Goal: Task Accomplishment & Management: Use online tool/utility

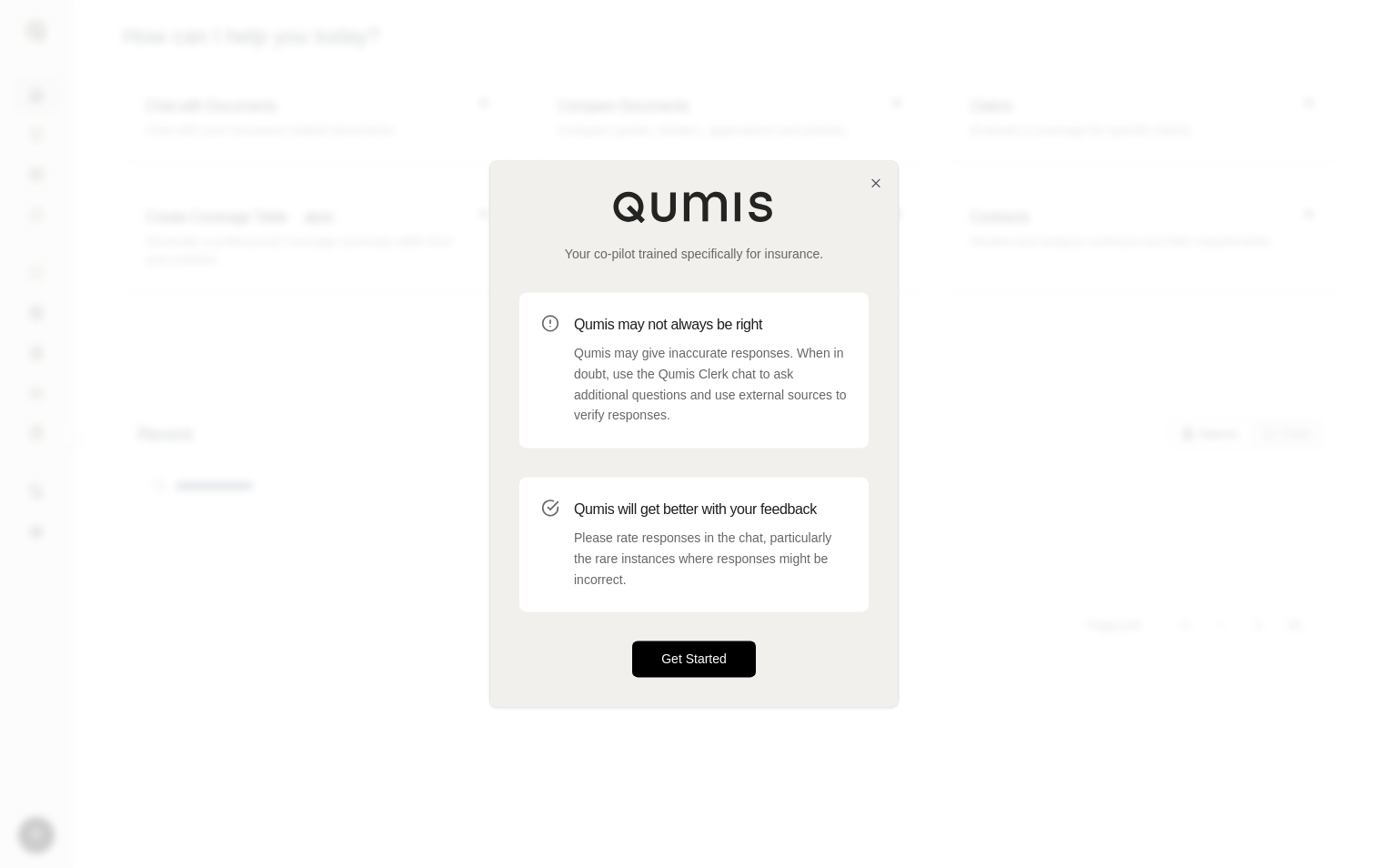
click at [690, 657] on button "Get Started" at bounding box center [693, 659] width 123 height 36
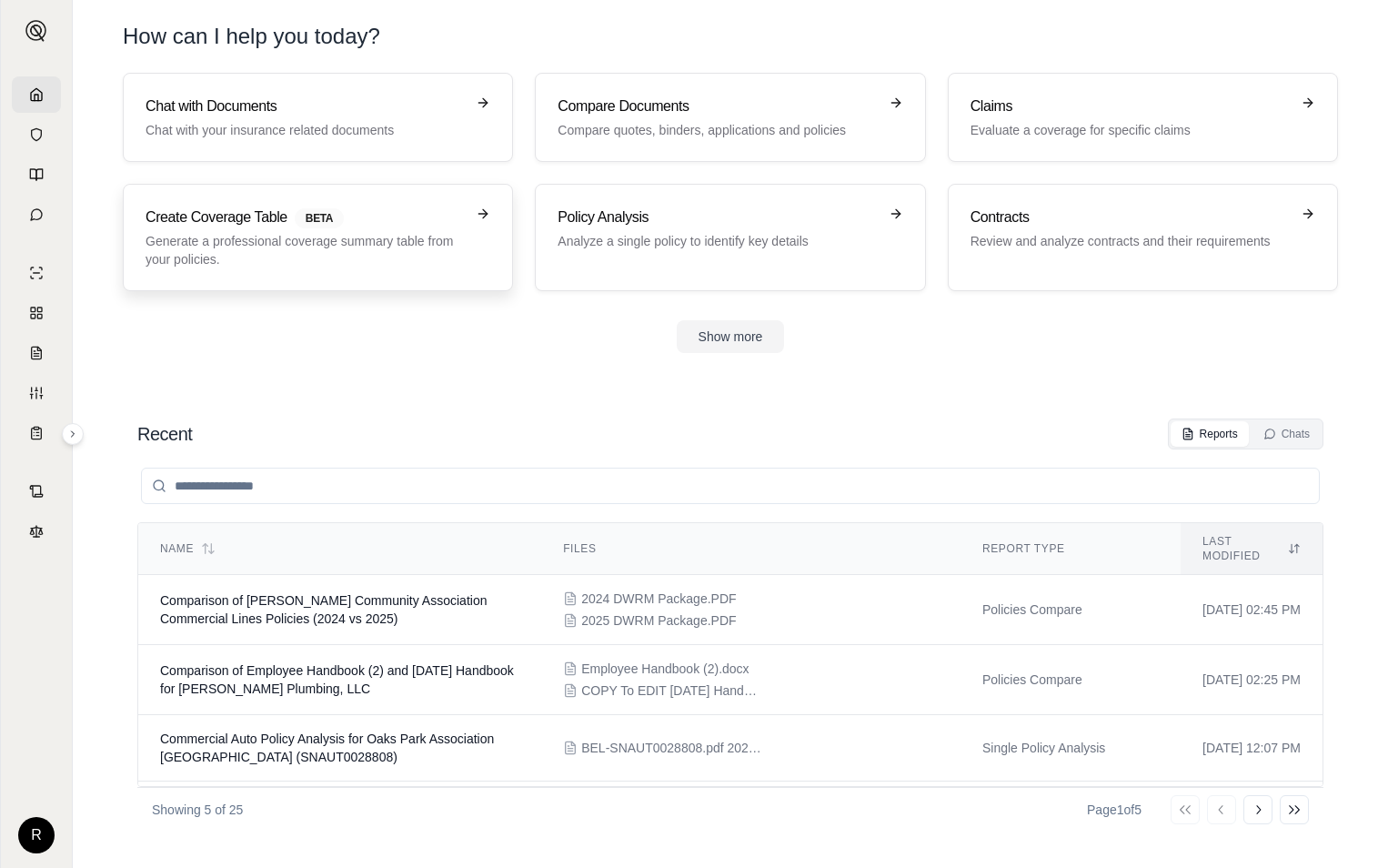
click at [400, 247] on p "Generate a professional coverage summary table from your policies." at bounding box center [305, 250] width 319 height 36
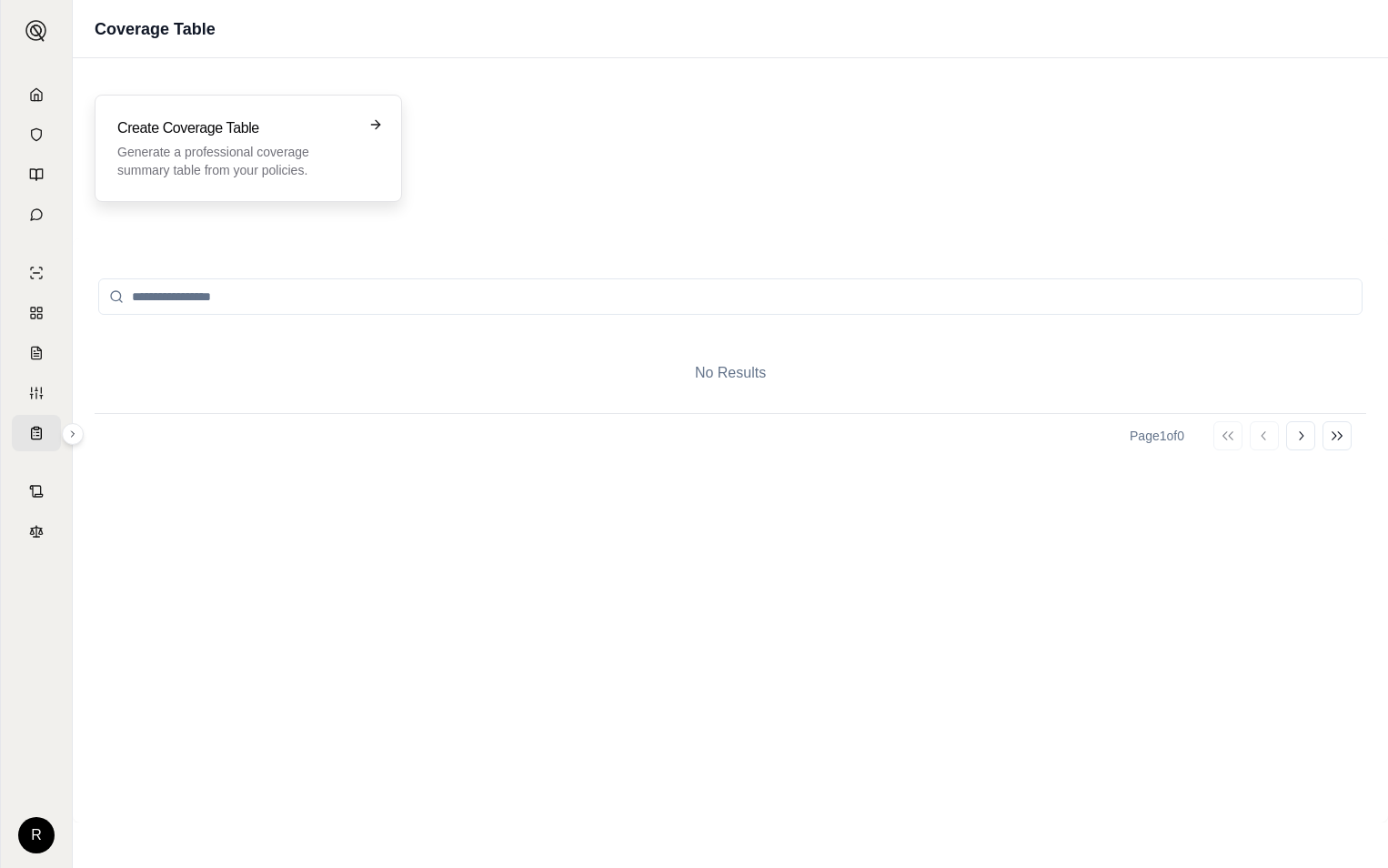
click at [376, 123] on icon at bounding box center [375, 124] width 15 height 15
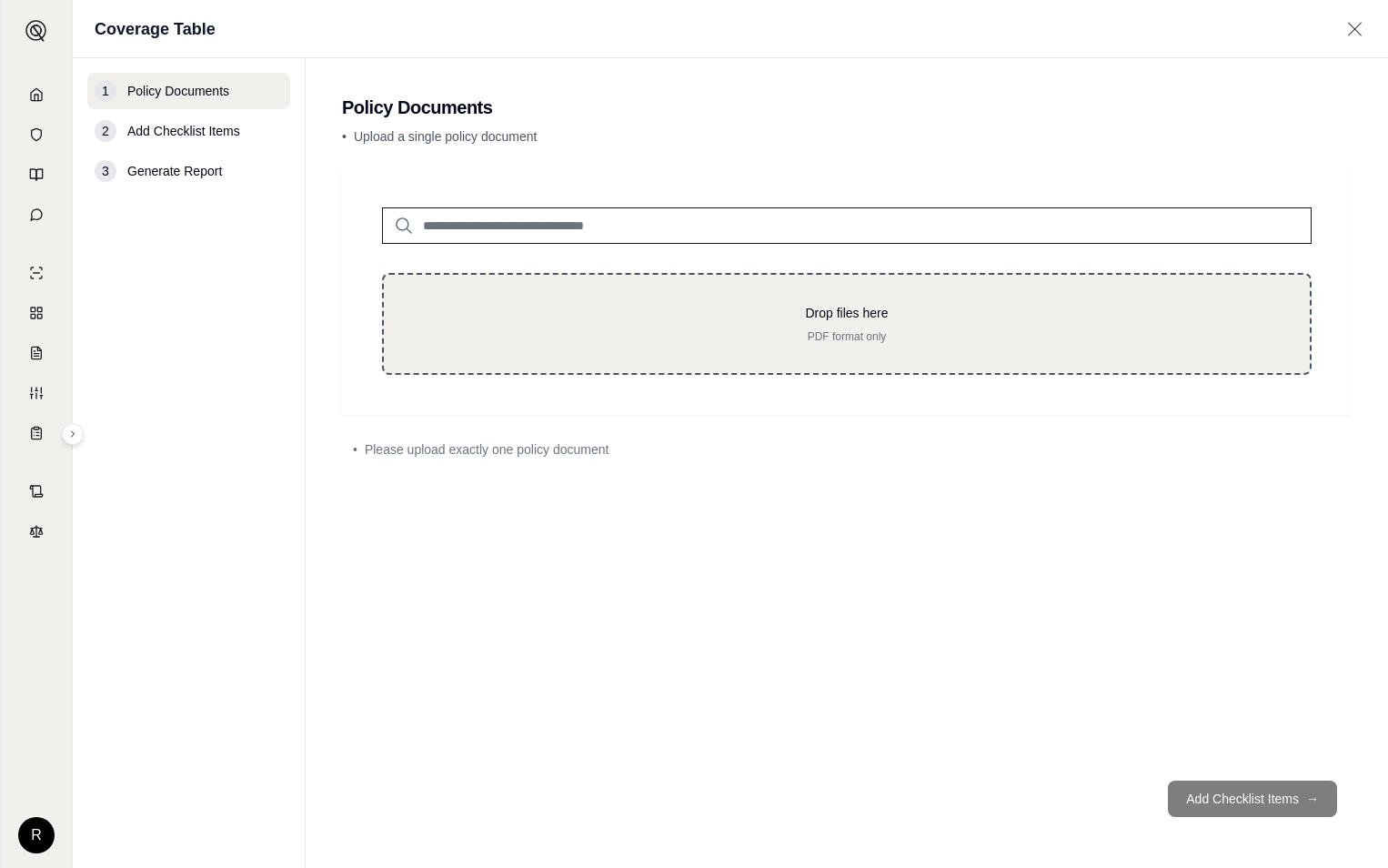
click at [799, 319] on p "Drop files here" at bounding box center [847, 313] width 868 height 18
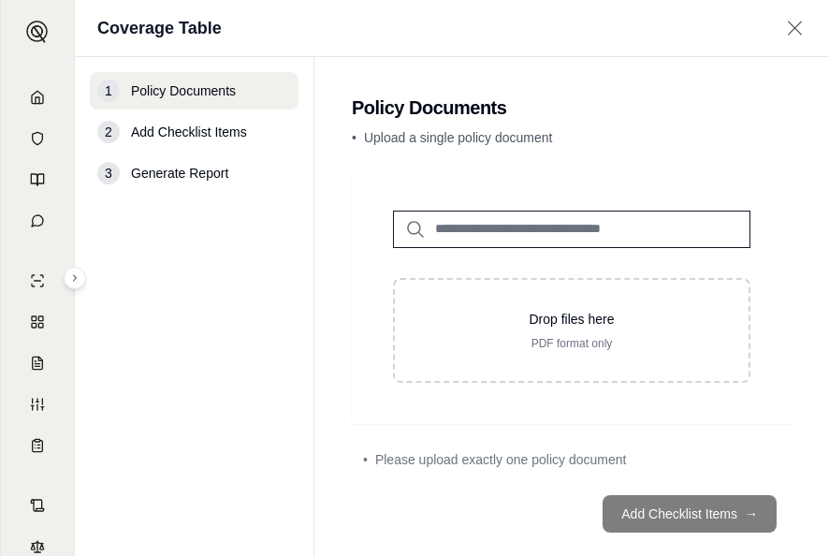
click at [516, 240] on input "search" at bounding box center [571, 229] width 357 height 37
click at [413, 230] on icon at bounding box center [415, 229] width 22 height 22
click at [486, 228] on input "search" at bounding box center [571, 229] width 357 height 37
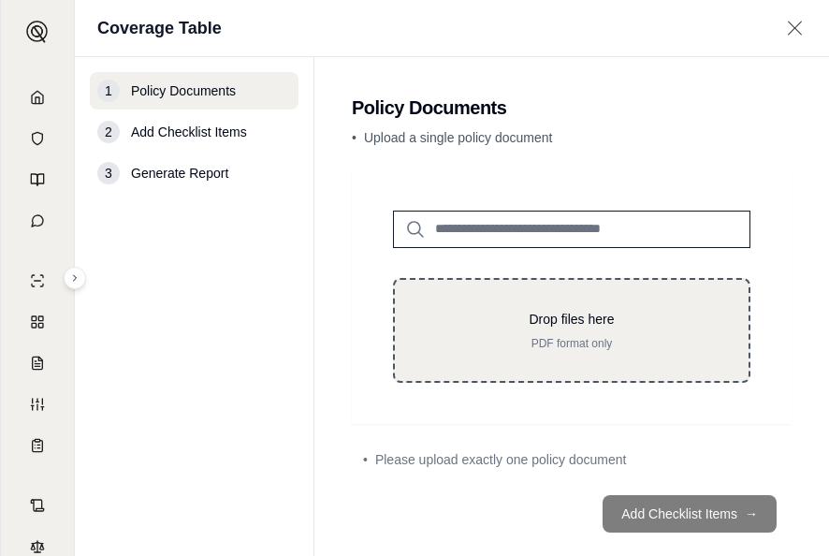
click at [578, 329] on div "Drop files here PDF format only" at bounding box center [572, 330] width 294 height 41
type input "**********"
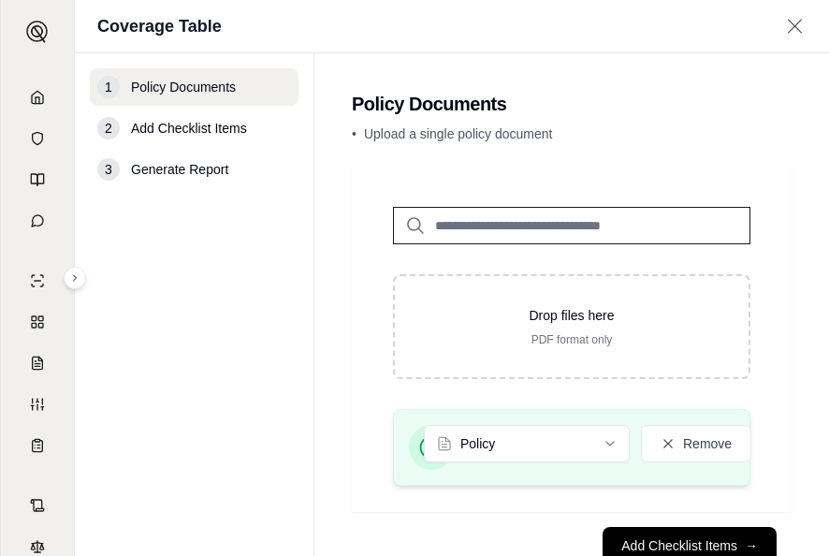
scroll to position [60, 0]
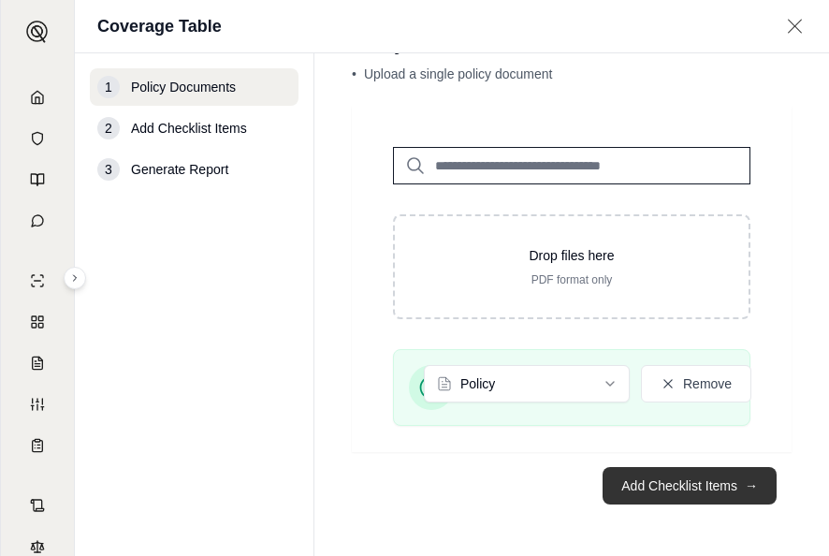
click at [683, 486] on button "Add Checklist Items →" at bounding box center [690, 485] width 174 height 37
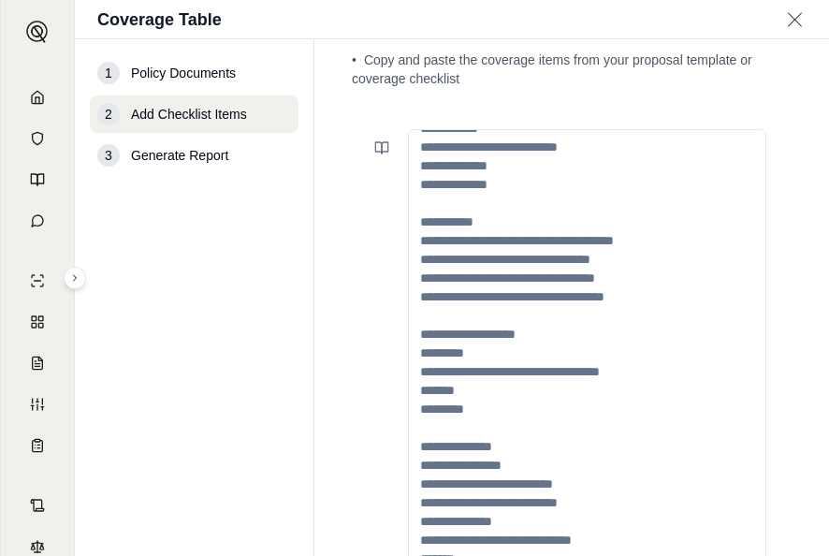
scroll to position [0, 0]
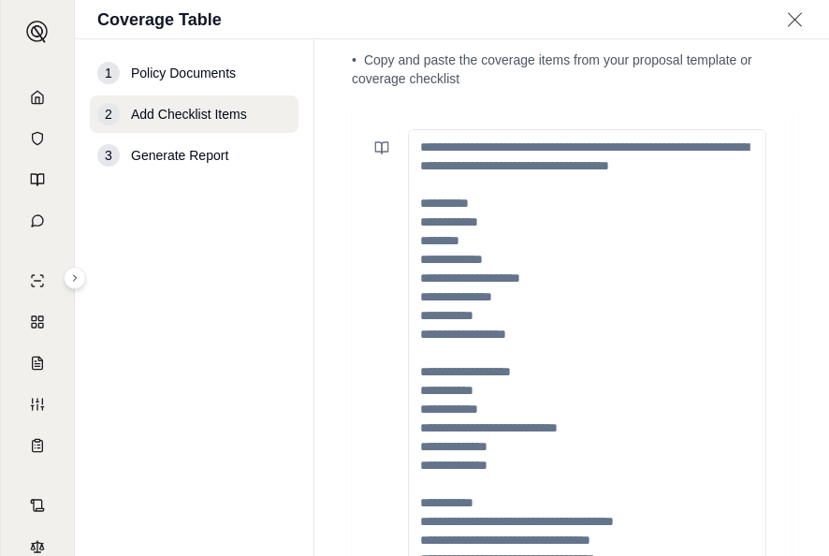
drag, startPoint x: 477, startPoint y: 329, endPoint x: 393, endPoint y: 335, distance: 84.4
click at [393, 335] on div at bounding box center [571, 371] width 417 height 484
drag, startPoint x: 422, startPoint y: 327, endPoint x: 531, endPoint y: 329, distance: 108.6
click at [531, 329] on textarea at bounding box center [587, 371] width 358 height 484
click at [519, 331] on textarea at bounding box center [587, 371] width 358 height 484
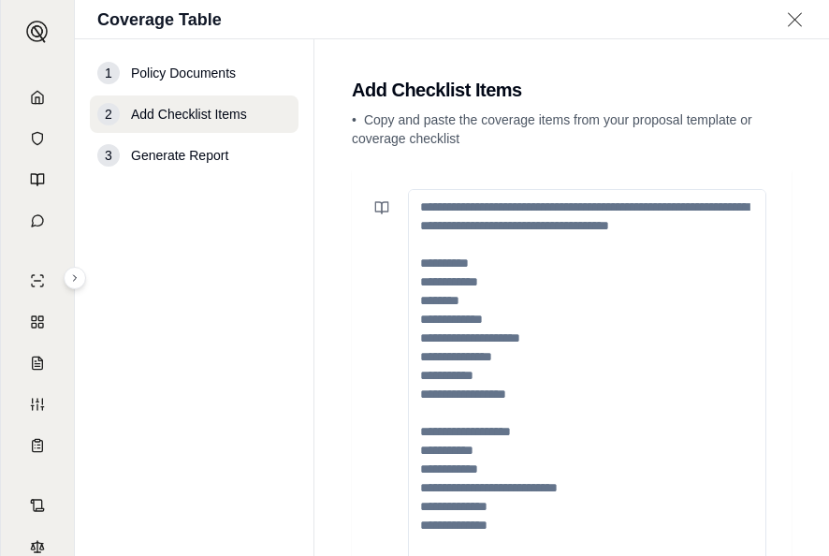
drag, startPoint x: 431, startPoint y: 290, endPoint x: 558, endPoint y: 392, distance: 162.3
click at [552, 384] on textarea at bounding box center [587, 431] width 358 height 484
click at [418, 202] on textarea at bounding box center [587, 431] width 358 height 484
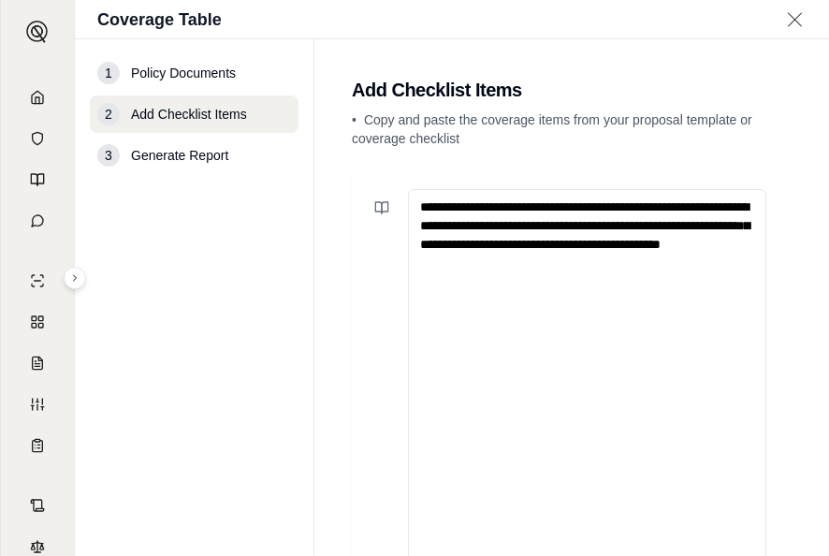
click at [706, 255] on textarea "**********" at bounding box center [587, 431] width 358 height 484
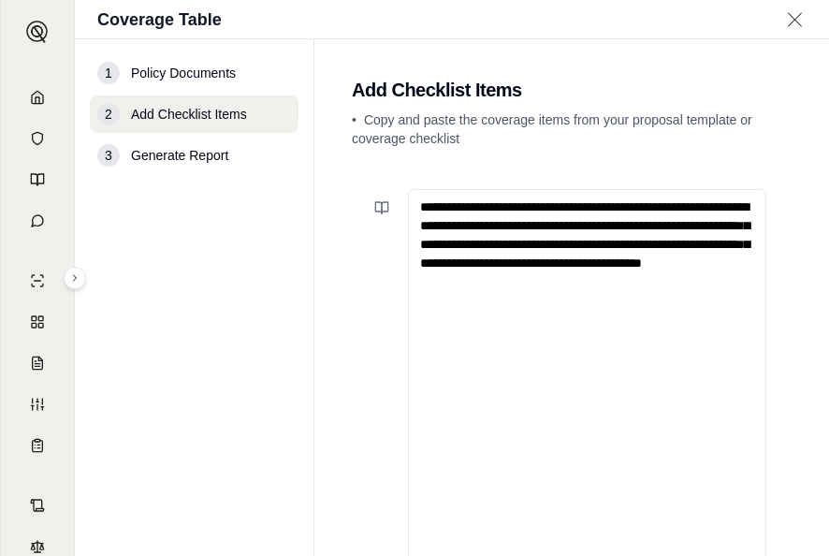
click at [561, 303] on textarea "**********" at bounding box center [587, 431] width 358 height 484
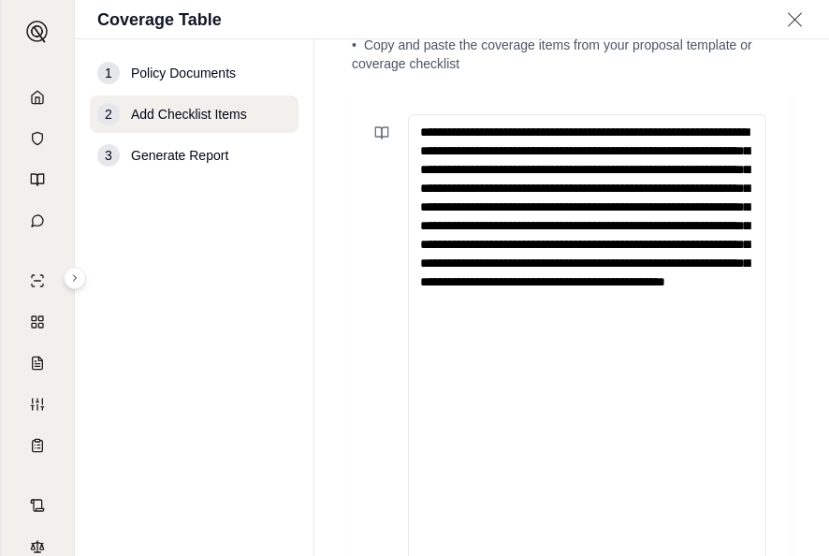
scroll to position [270, 0]
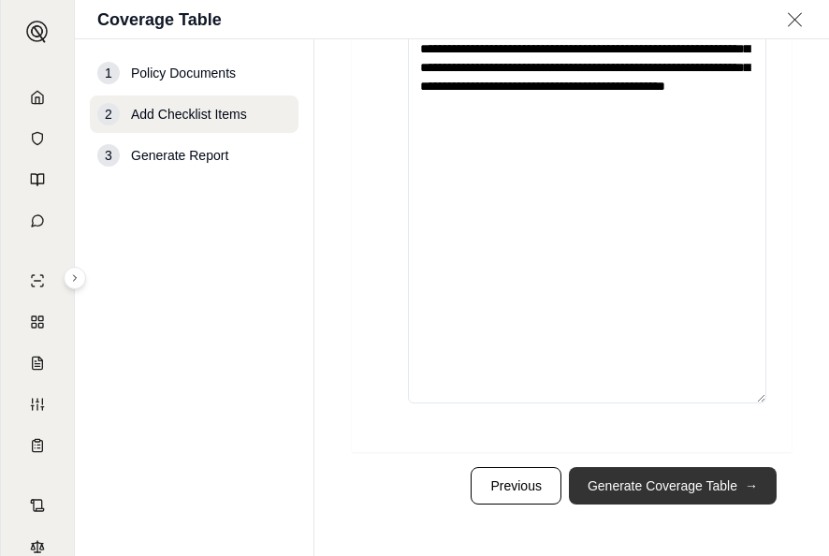
type textarea "**********"
click at [619, 496] on button "Generate Coverage Table →" at bounding box center [673, 485] width 208 height 37
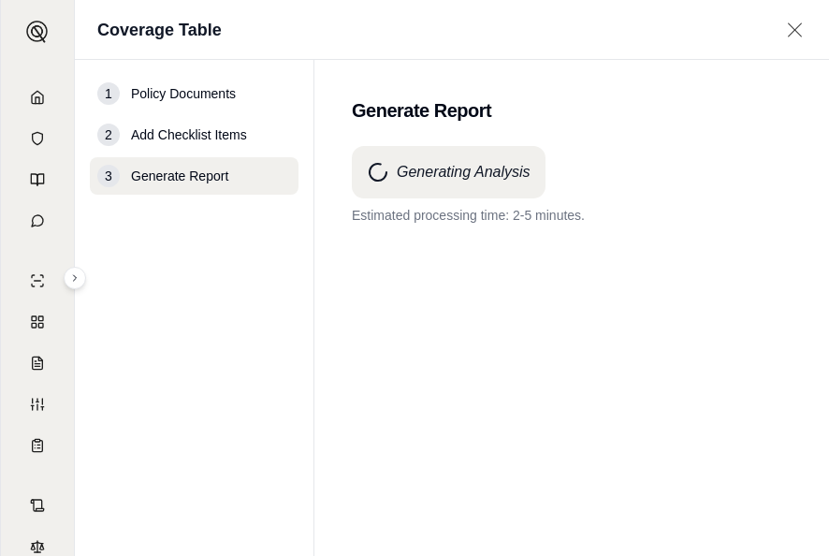
scroll to position [0, 0]
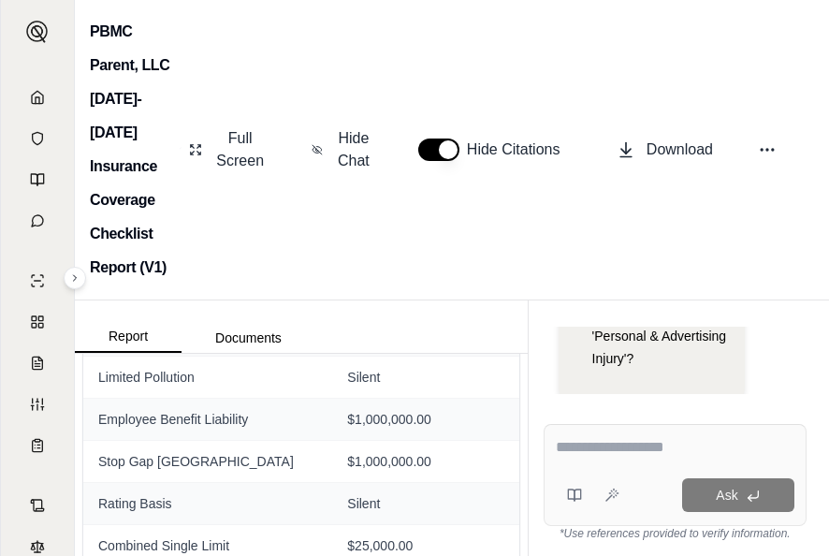
scroll to position [749, 0]
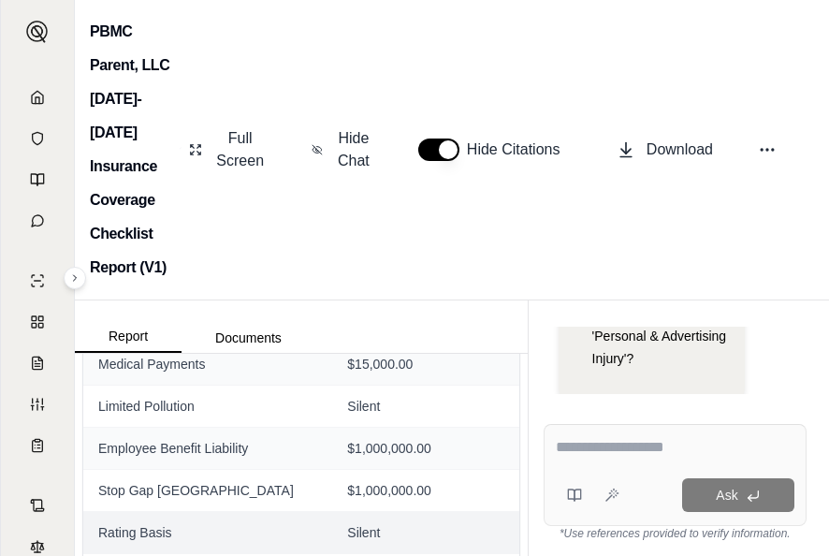
click at [215, 512] on td "Rating Basis" at bounding box center [207, 533] width 249 height 42
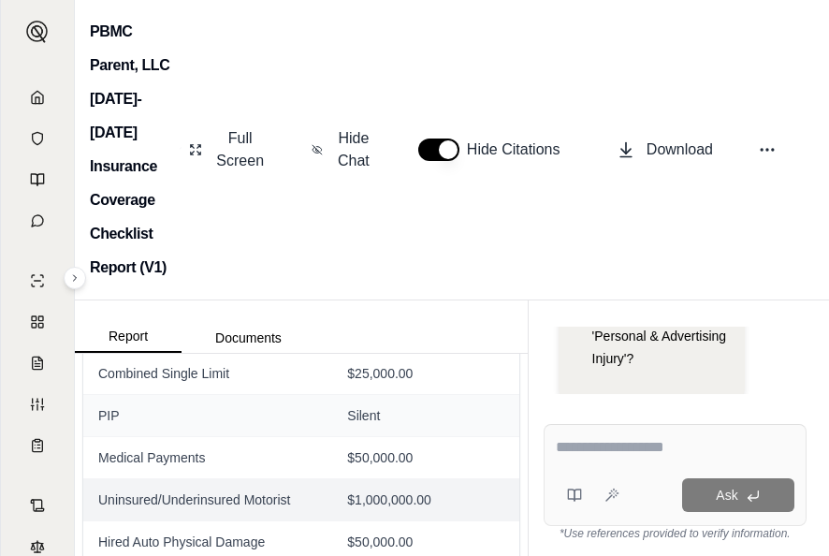
scroll to position [964, 0]
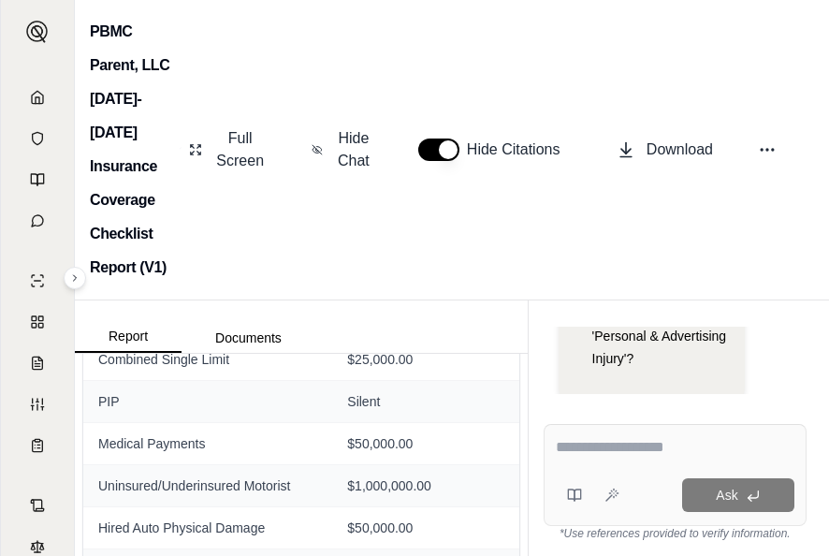
click at [603, 438] on textarea at bounding box center [676, 447] width 240 height 22
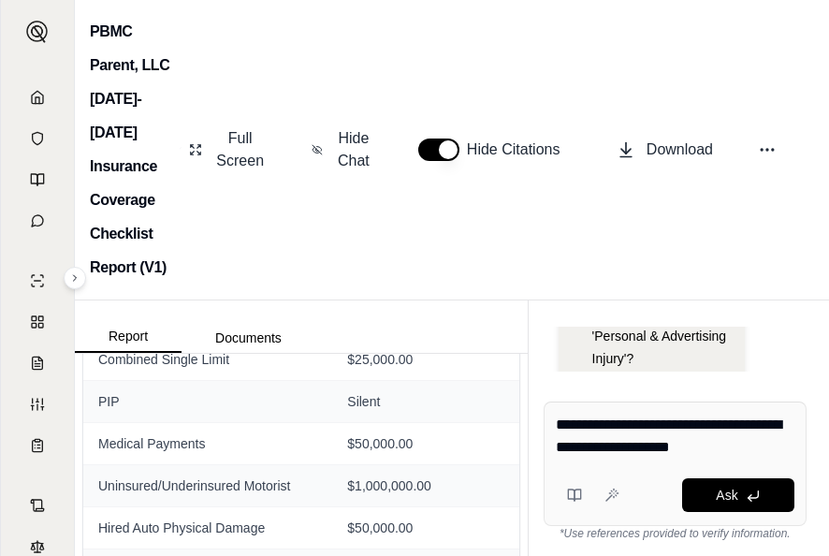
type textarea "**********"
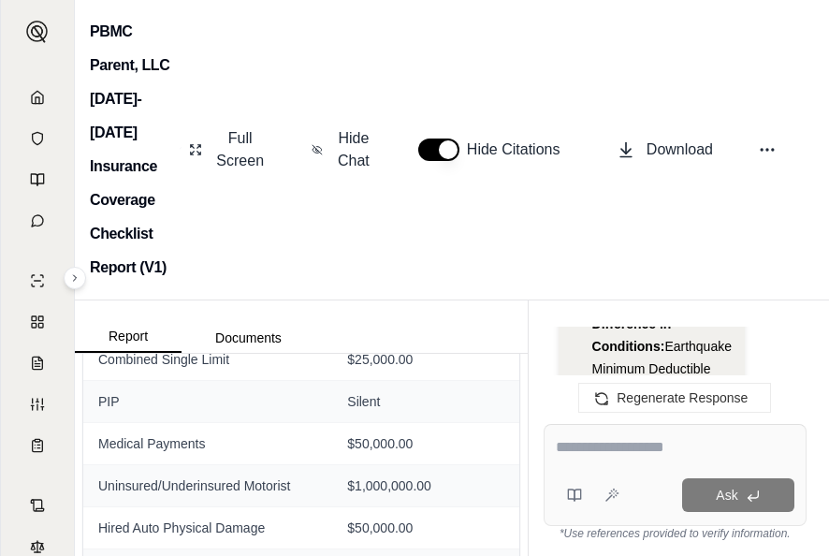
scroll to position [3249, 0]
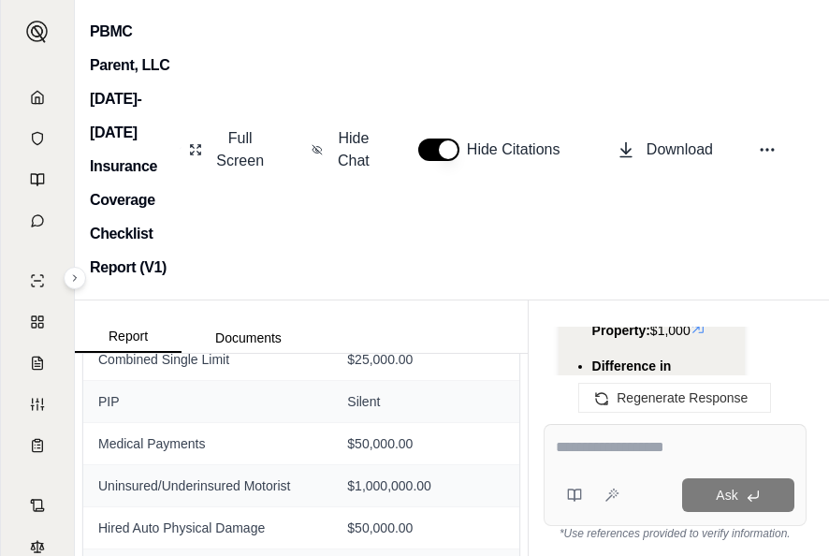
click at [688, 355] on li "Difference in Conditions: Earthquake Minimum Deductible Per Occurrence: $100,00…" at bounding box center [663, 445] width 142 height 180
click at [592, 442] on textarea at bounding box center [675, 447] width 239 height 22
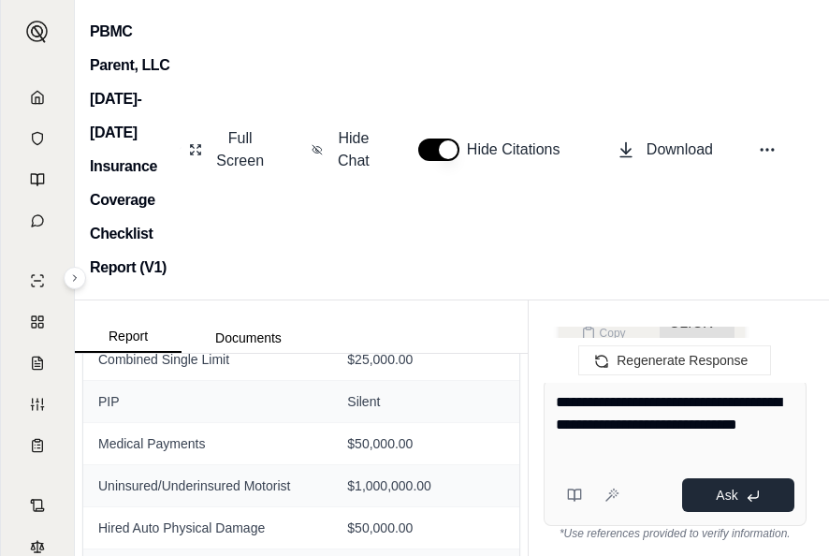
type textarea "**********"
click at [760, 498] on icon at bounding box center [753, 495] width 15 height 15
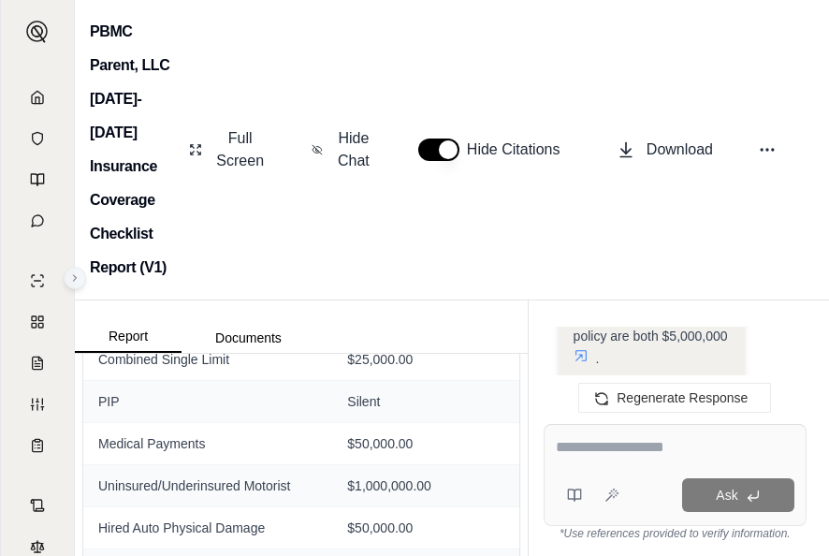
click at [83, 275] on button at bounding box center [75, 278] width 22 height 22
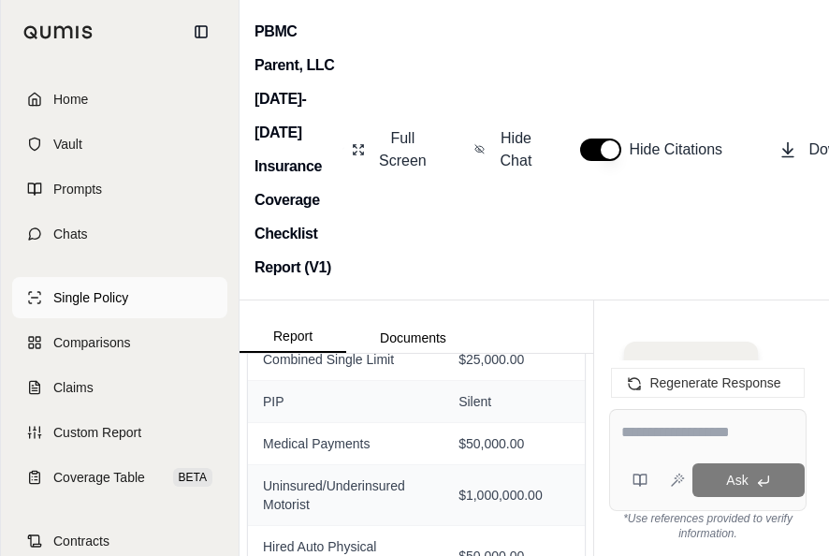
scroll to position [5862, 0]
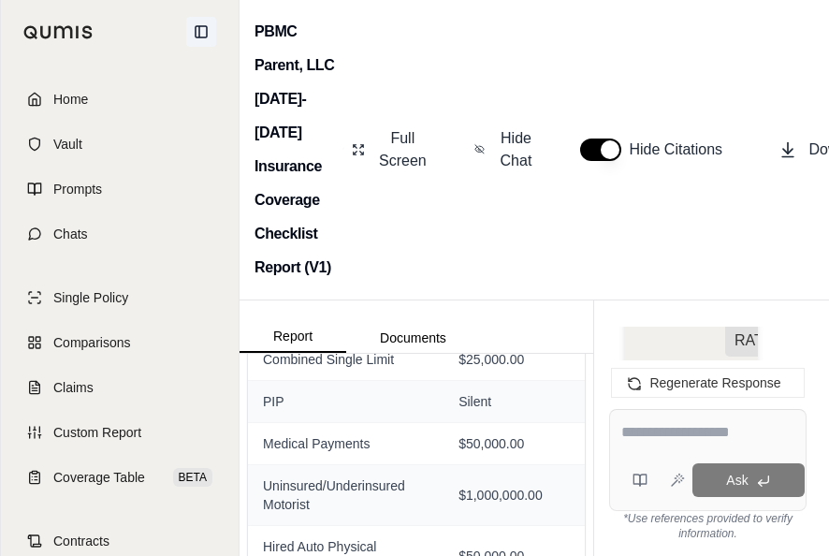
click at [201, 32] on icon at bounding box center [201, 31] width 15 height 15
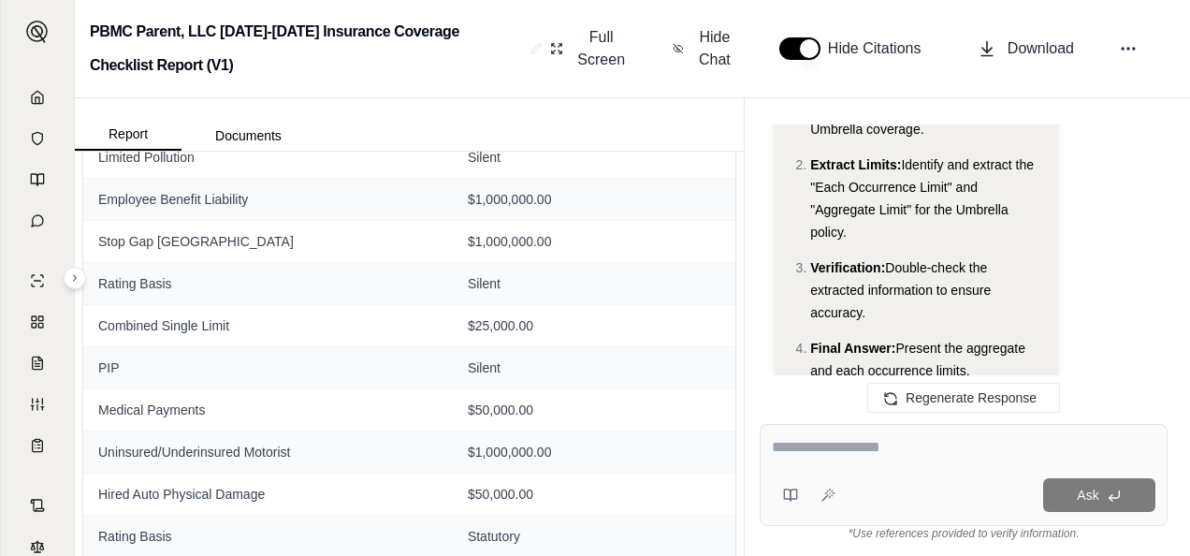
scroll to position [2767, 0]
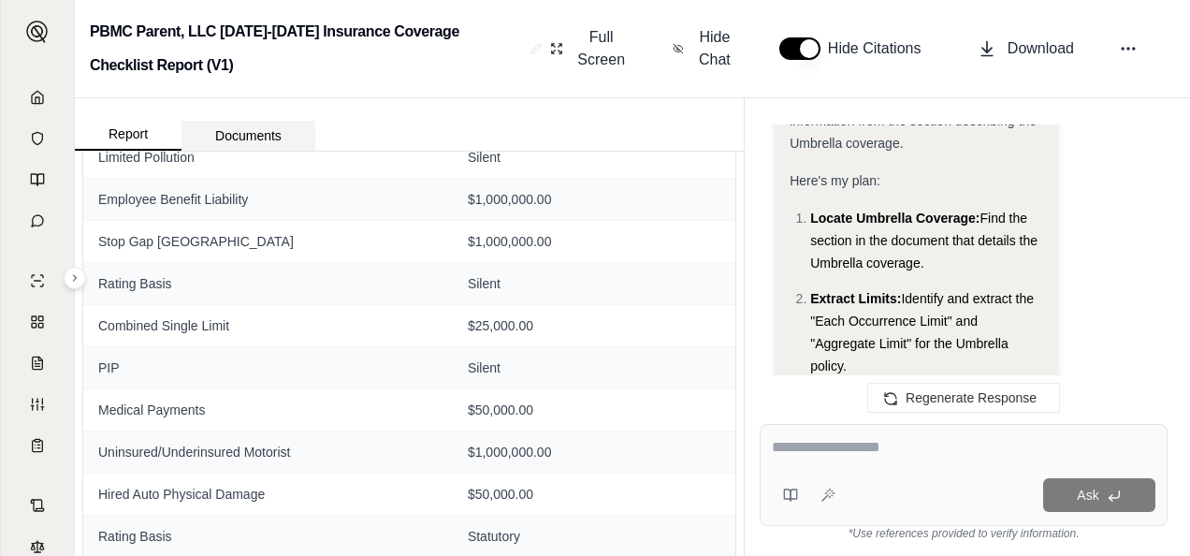
click at [267, 122] on button "Documents" at bounding box center [249, 136] width 134 height 30
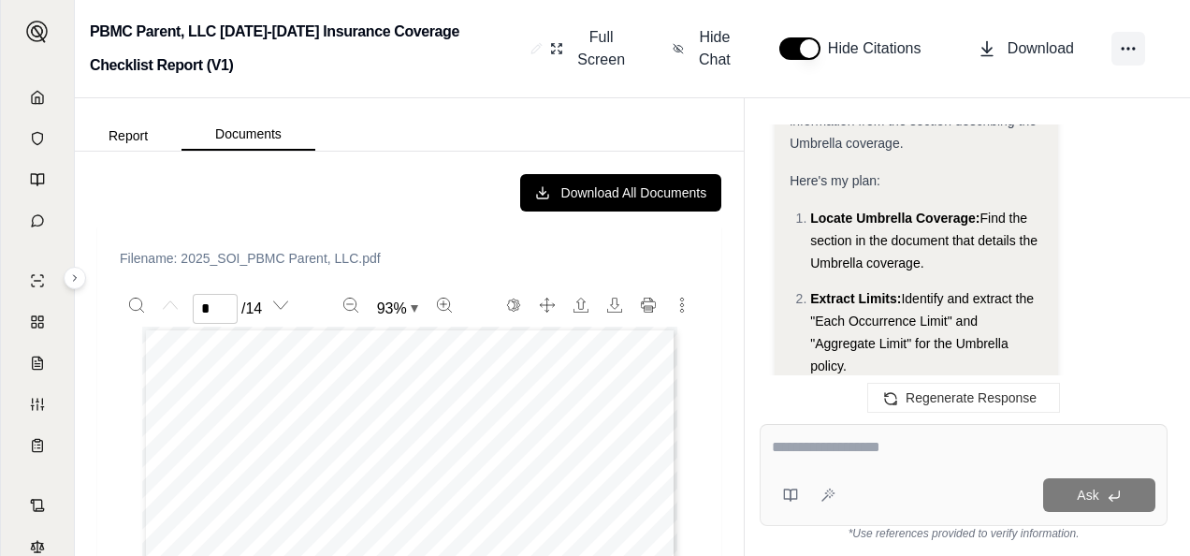
click at [1133, 45] on icon at bounding box center [1128, 48] width 19 height 19
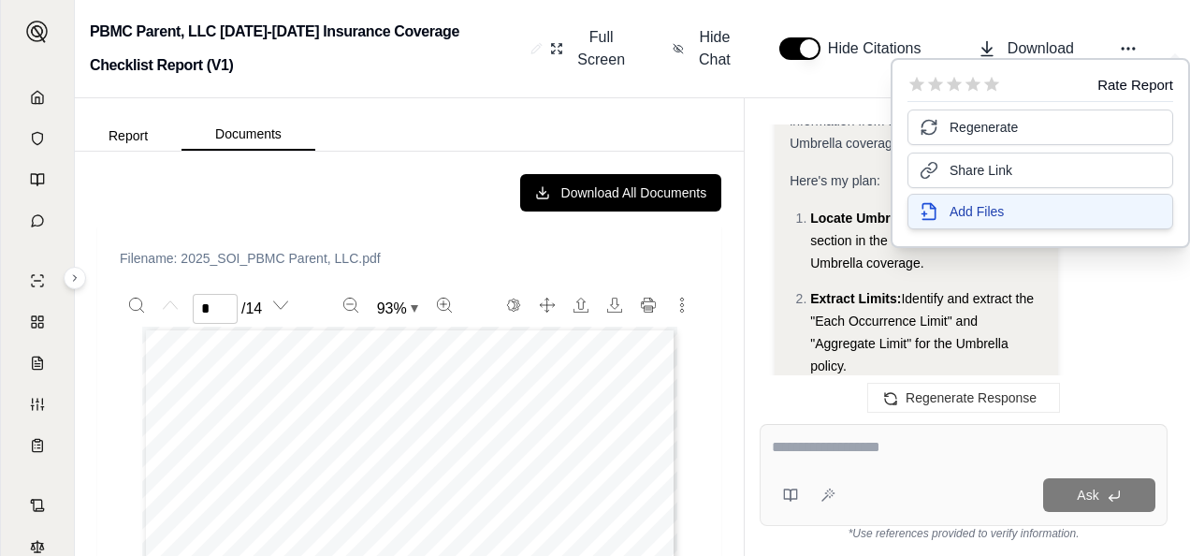
click at [1012, 207] on button "Add Files" at bounding box center [1041, 212] width 266 height 36
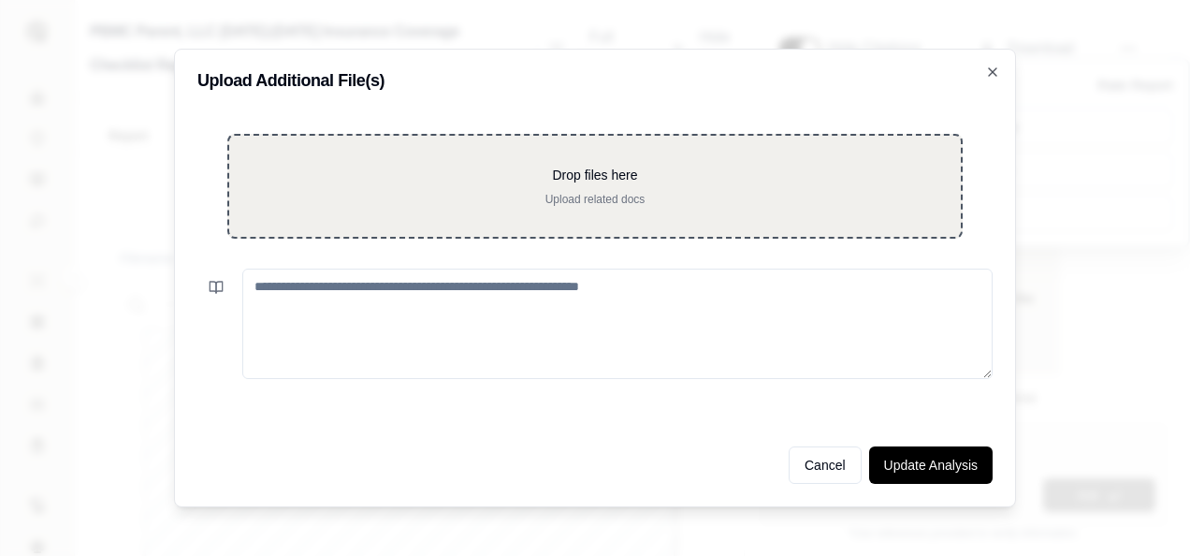
click at [632, 193] on p "Upload related docs" at bounding box center [595, 199] width 672 height 15
type input "**********"
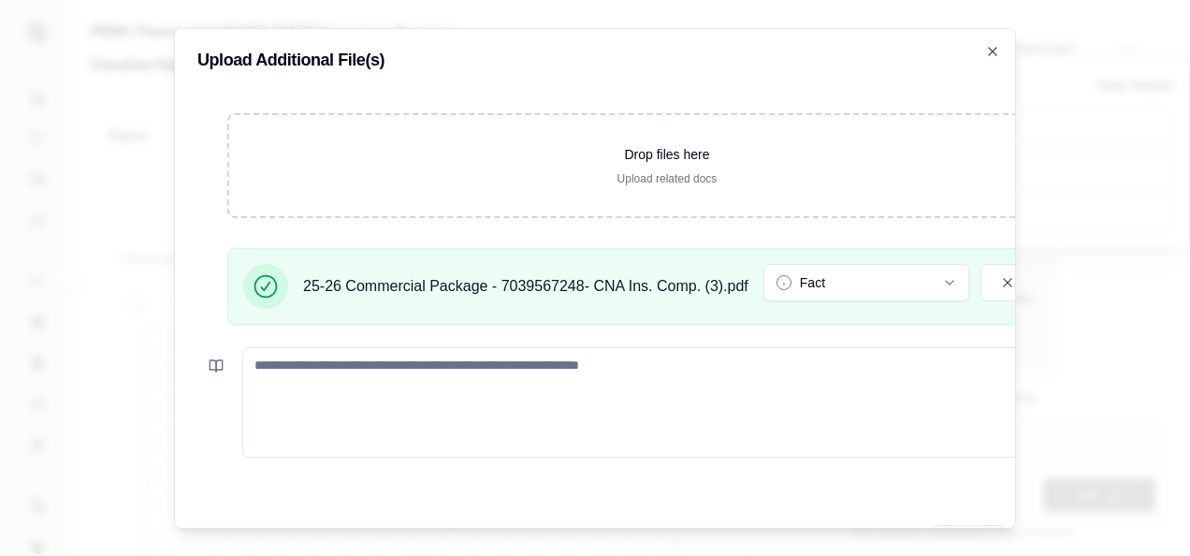
click at [314, 373] on textarea at bounding box center [689, 402] width 894 height 110
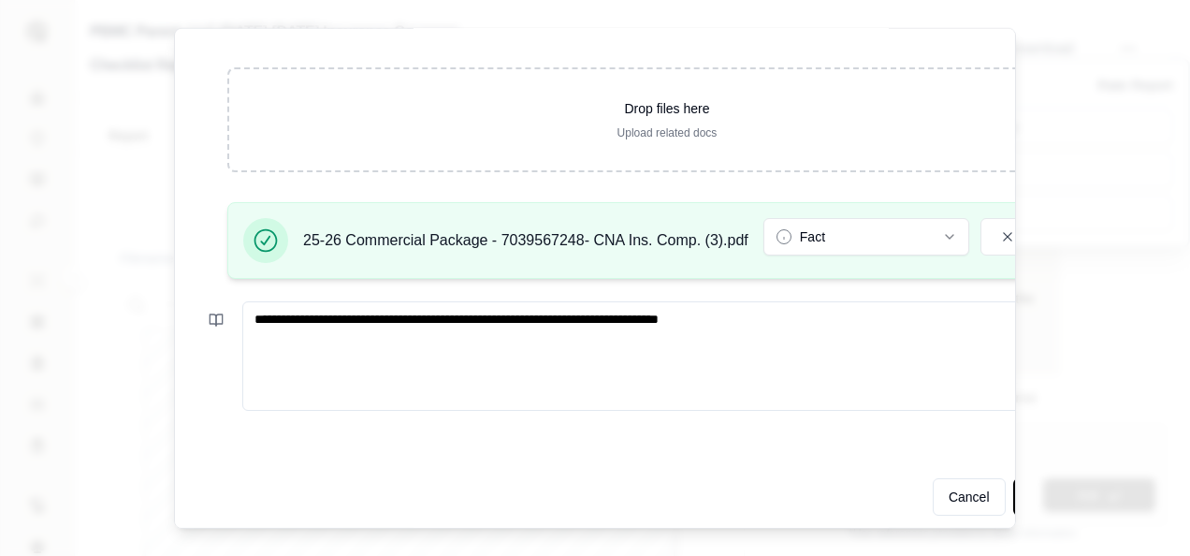
scroll to position [69, 0]
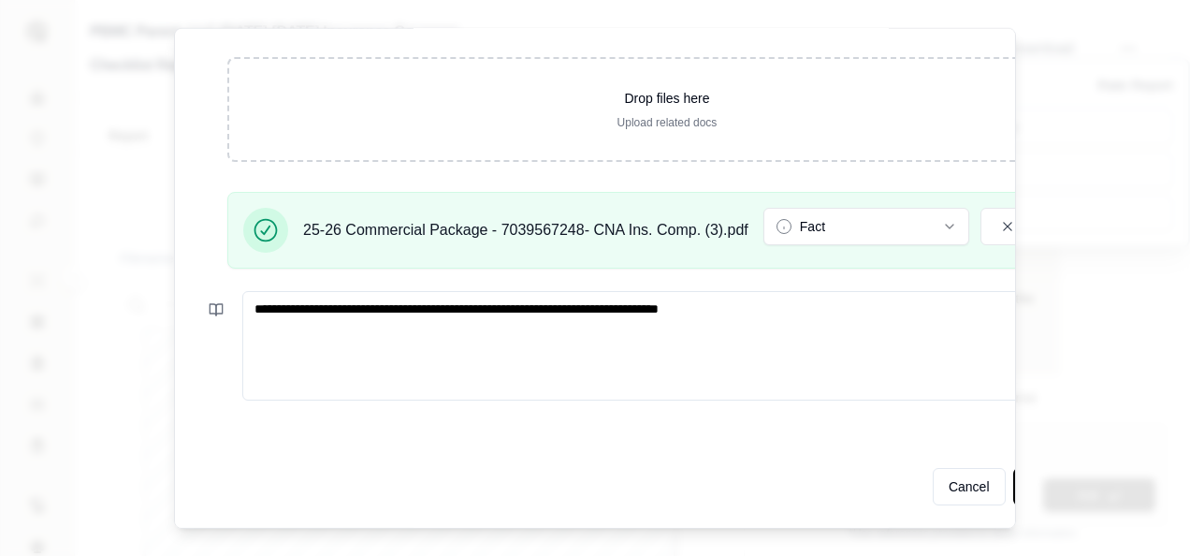
type textarea "**********"
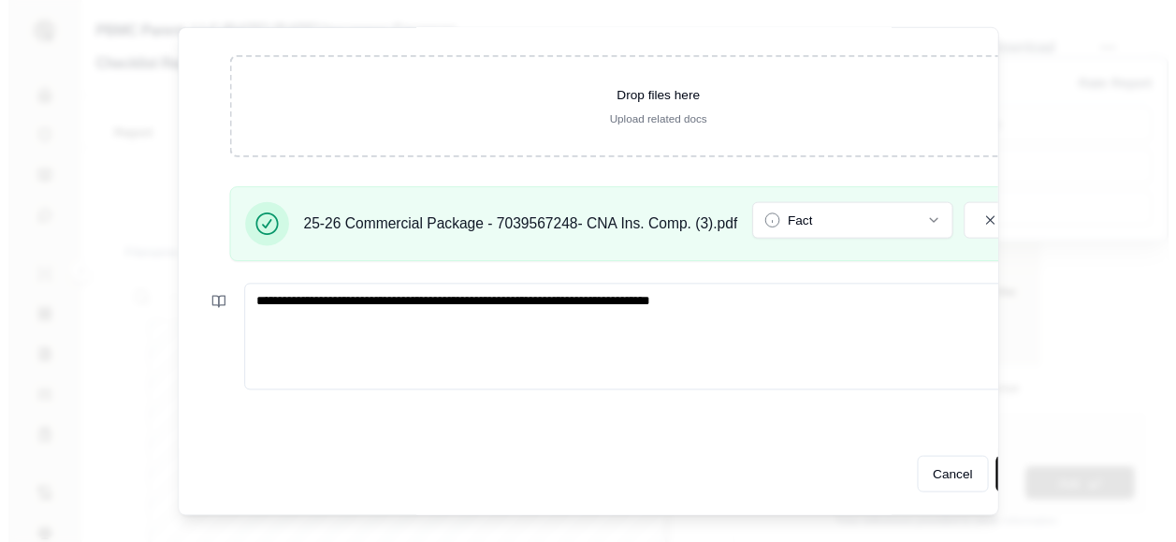
scroll to position [69, 156]
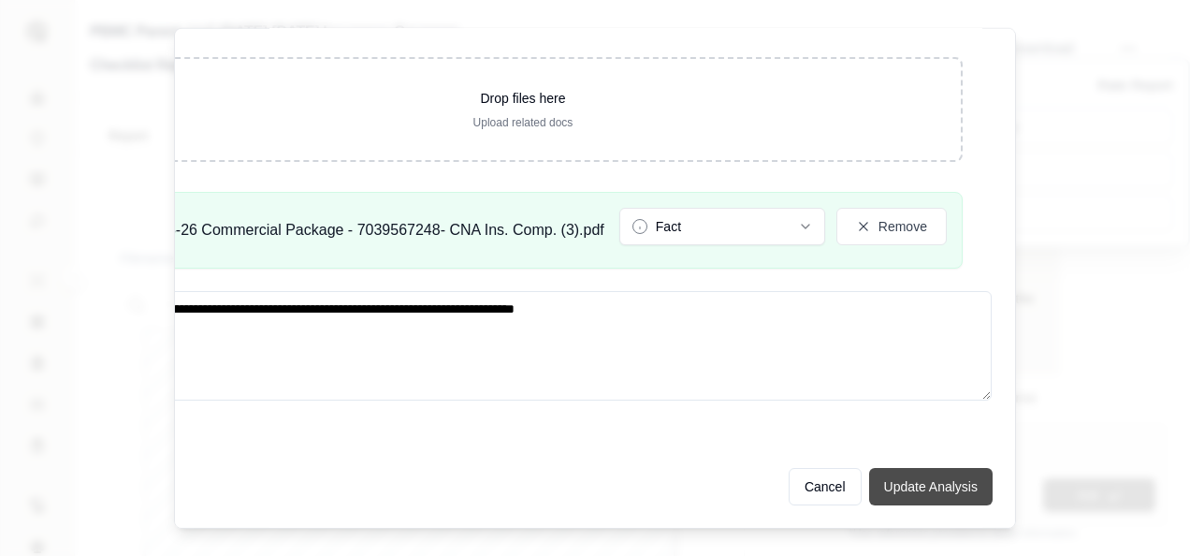
click at [903, 473] on button "Update Analysis" at bounding box center [931, 486] width 124 height 37
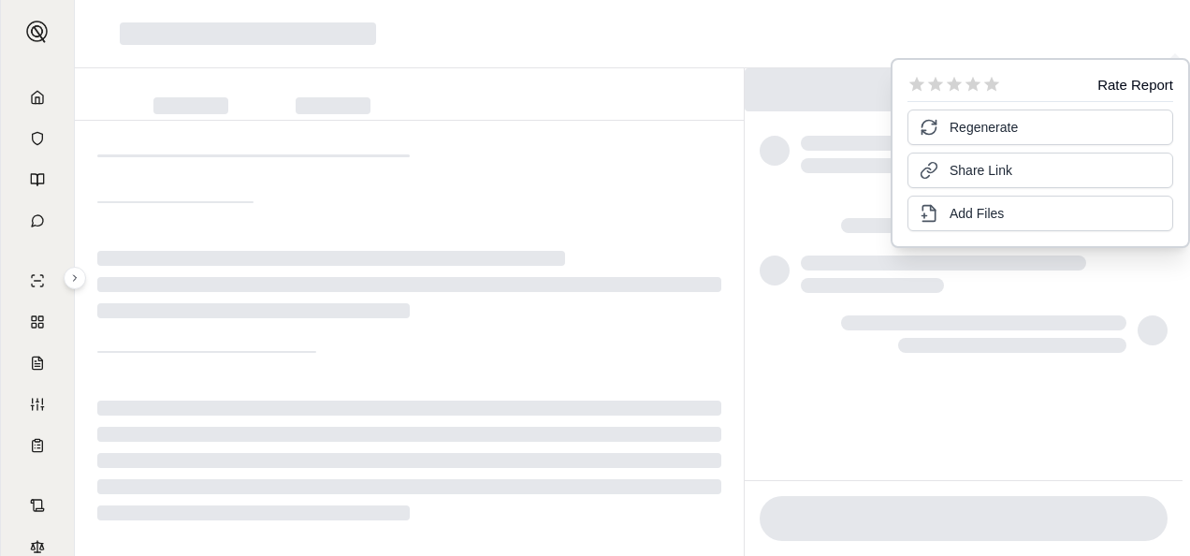
click at [978, 22] on div at bounding box center [632, 34] width 1115 height 68
click at [37, 96] on link at bounding box center [37, 97] width 51 height 37
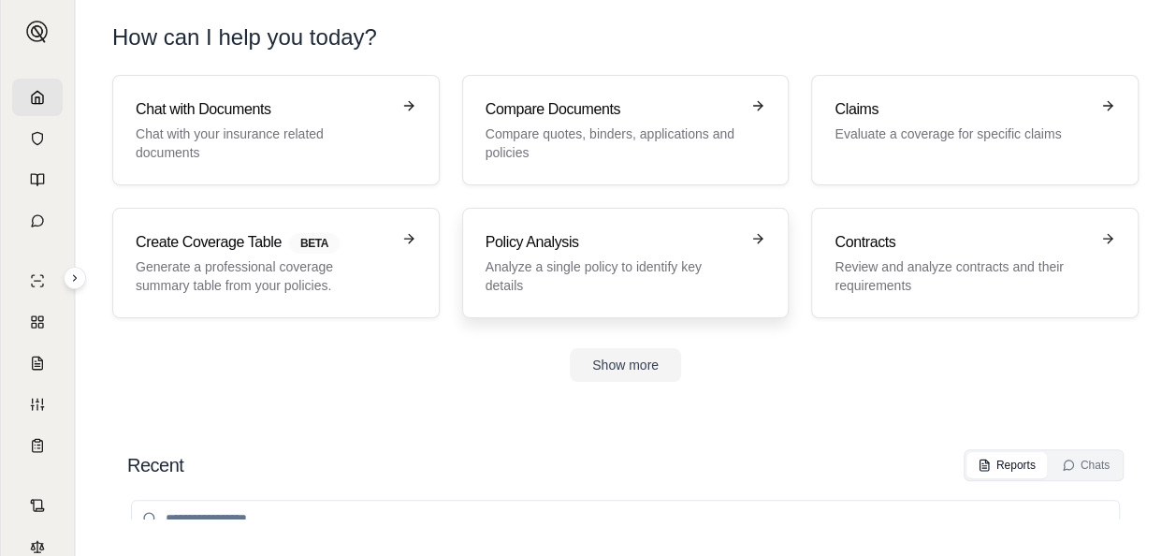
click at [644, 247] on h3 "Policy Analysis" at bounding box center [613, 242] width 254 height 22
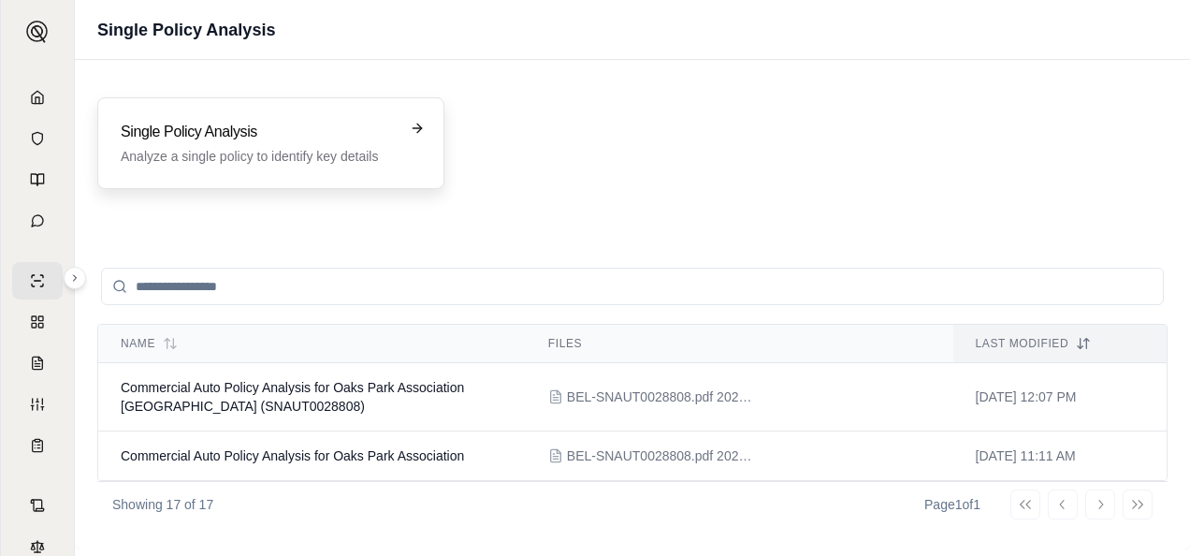
click at [349, 150] on p "Analyze a single policy to identify key details" at bounding box center [258, 156] width 274 height 19
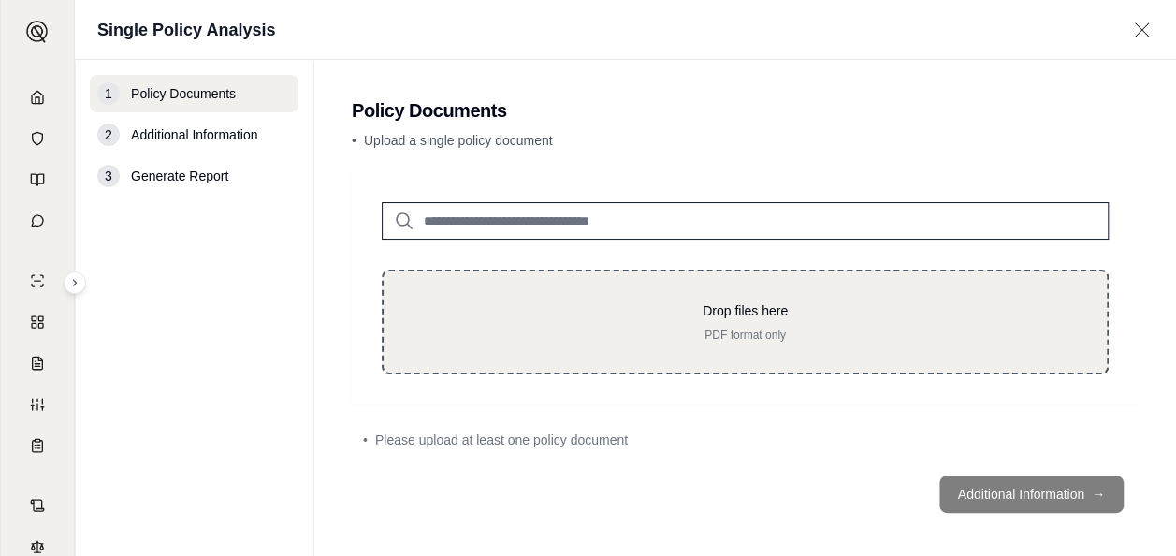
click at [583, 301] on p "Drop files here" at bounding box center [745, 310] width 663 height 19
type input "**********"
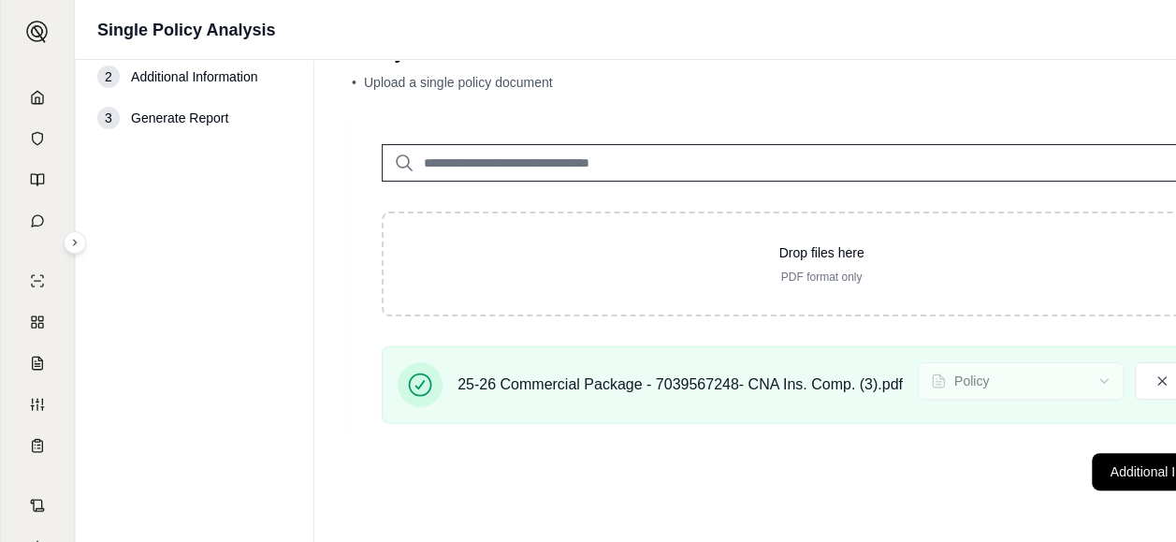
scroll to position [58, 129]
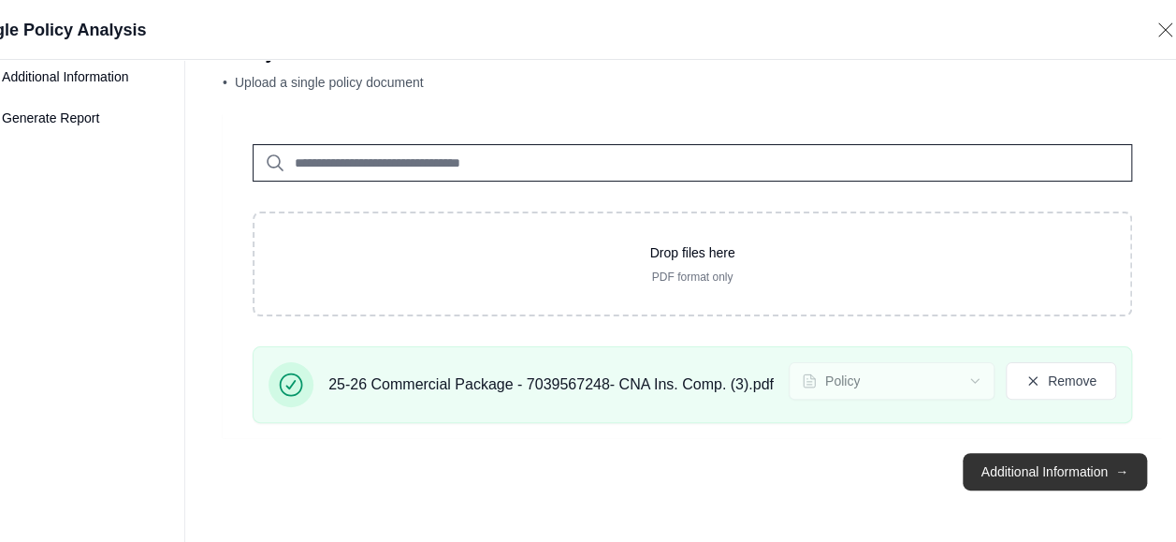
click at [1048, 475] on button "Additional Information →" at bounding box center [1055, 471] width 184 height 37
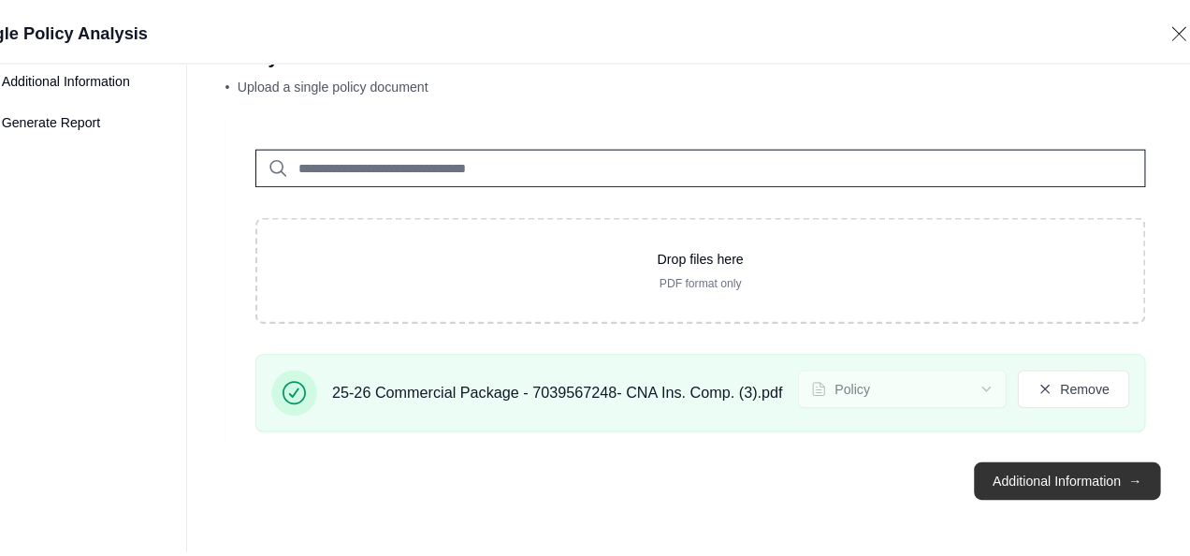
scroll to position [0, 0]
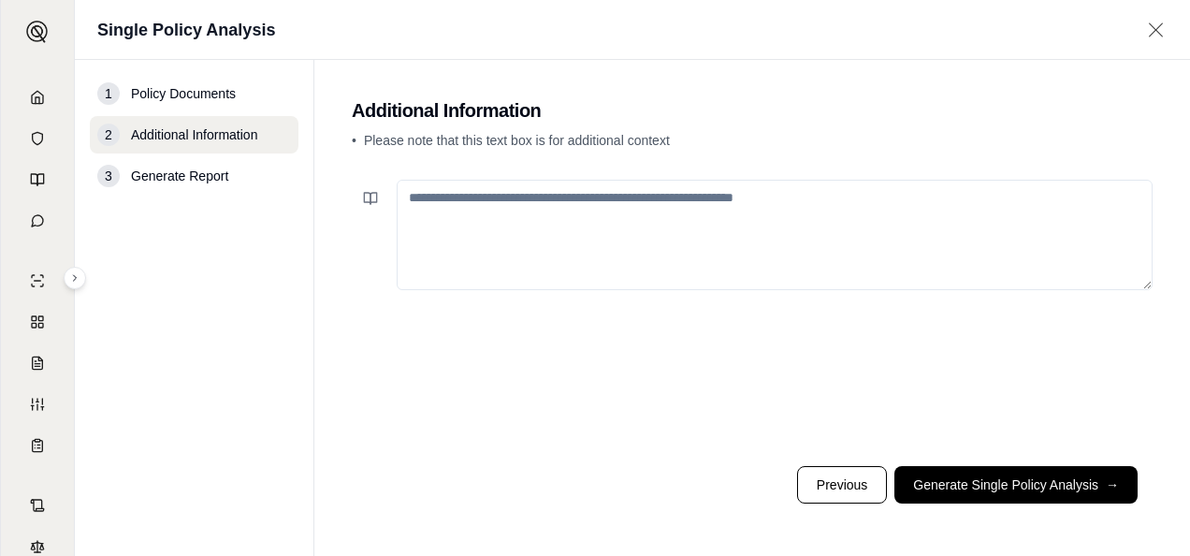
click at [540, 204] on textarea at bounding box center [775, 235] width 756 height 110
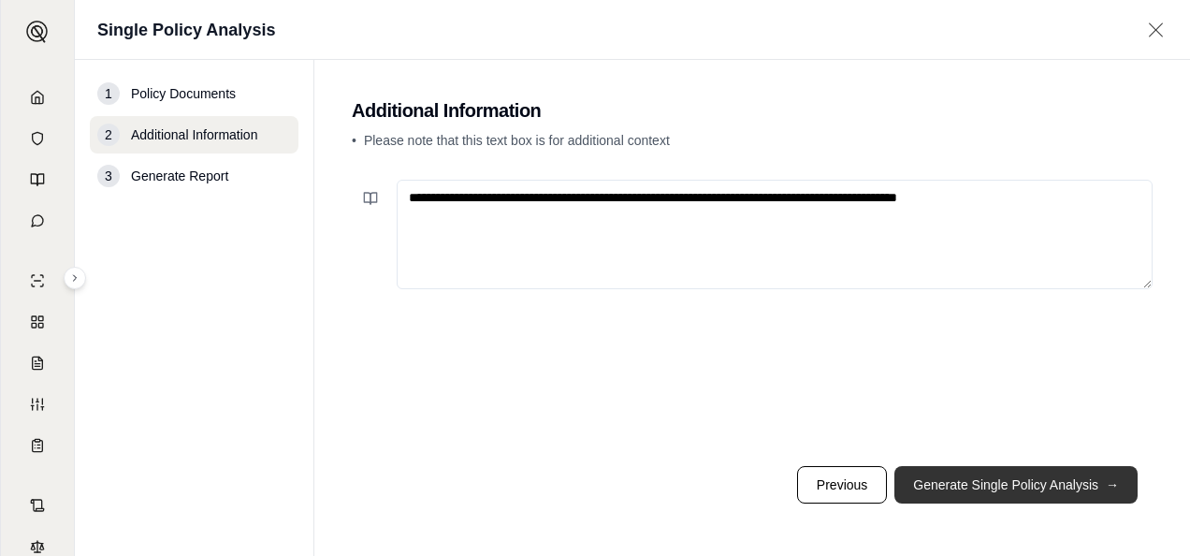
type textarea "**********"
click at [956, 480] on button "Generate Single Policy Analysis →" at bounding box center [1015, 484] width 243 height 37
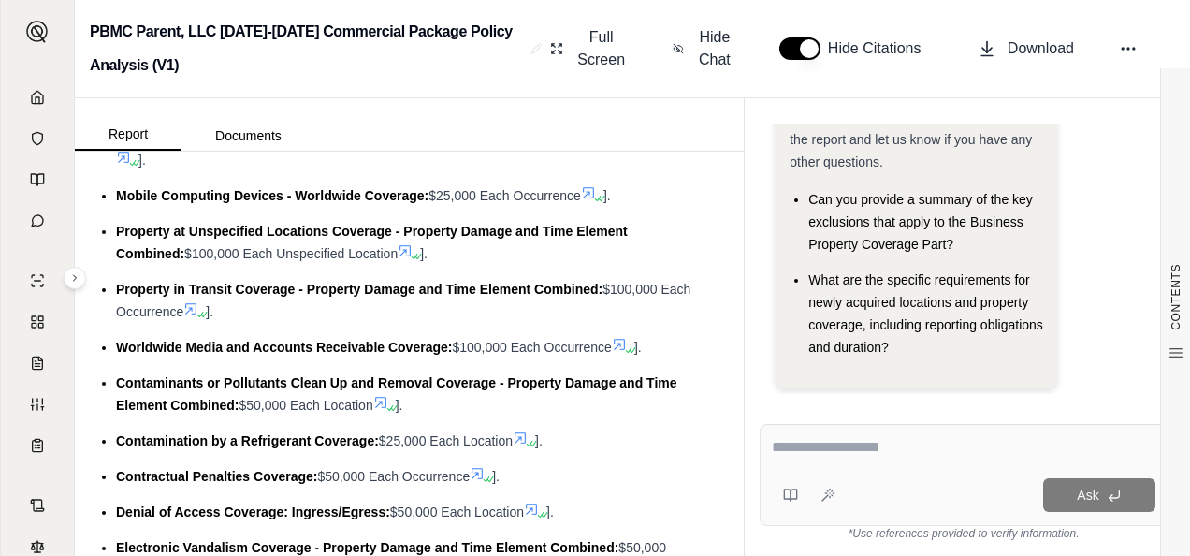
scroll to position [2526, 0]
